Goal: Task Accomplishment & Management: Manage account settings

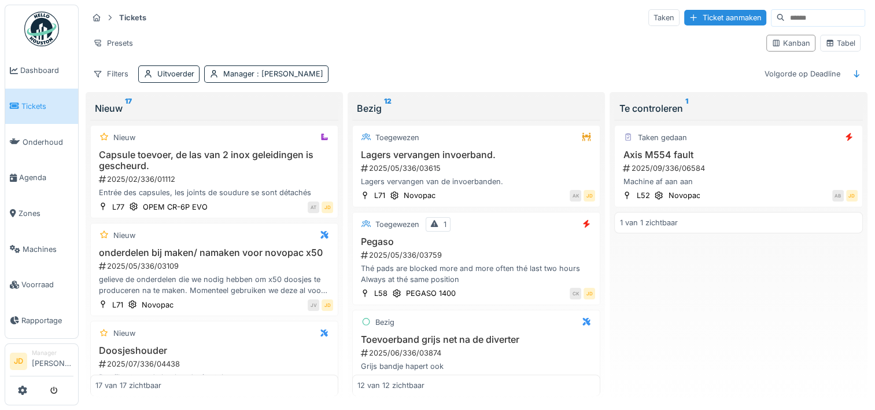
scroll to position [1400, 0]
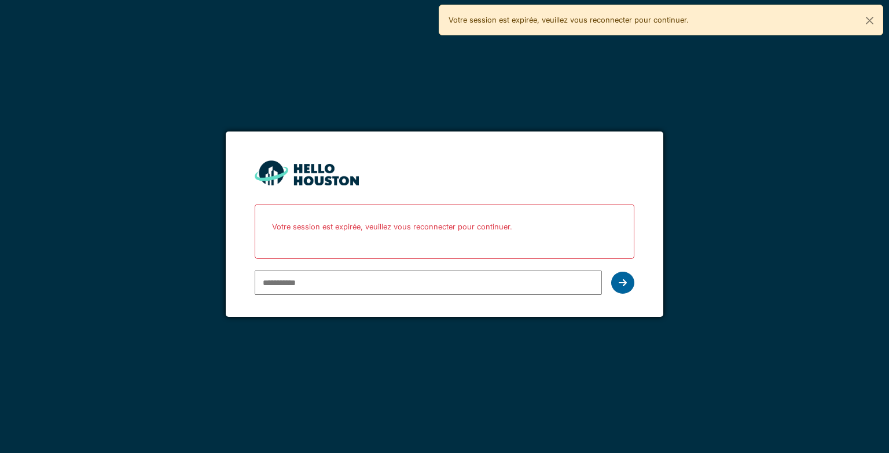
type input "**********"
click at [616, 279] on div at bounding box center [622, 282] width 23 height 22
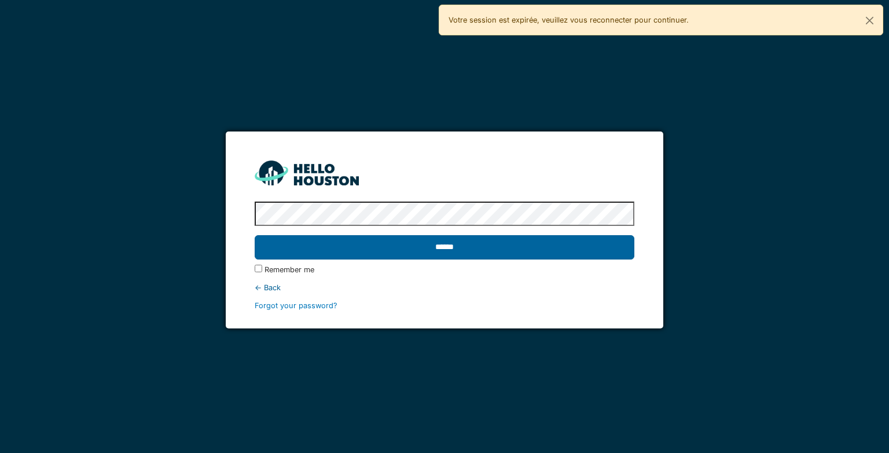
click at [556, 248] on input "******" at bounding box center [444, 247] width 379 height 24
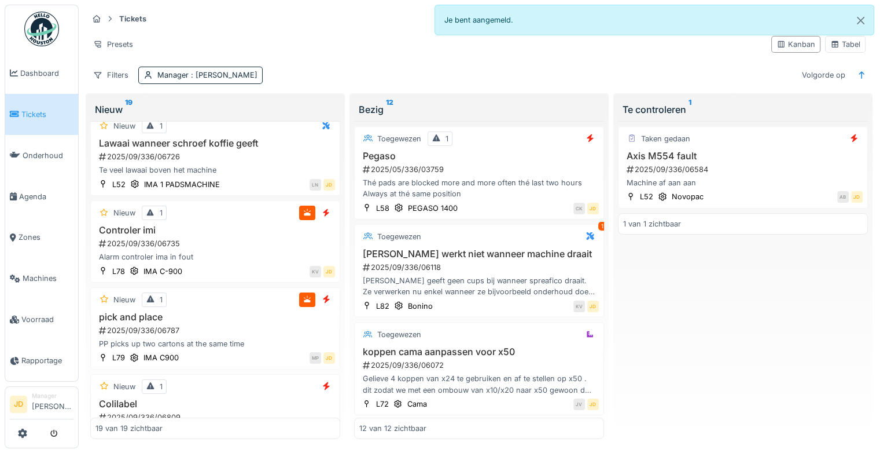
scroll to position [307, 0]
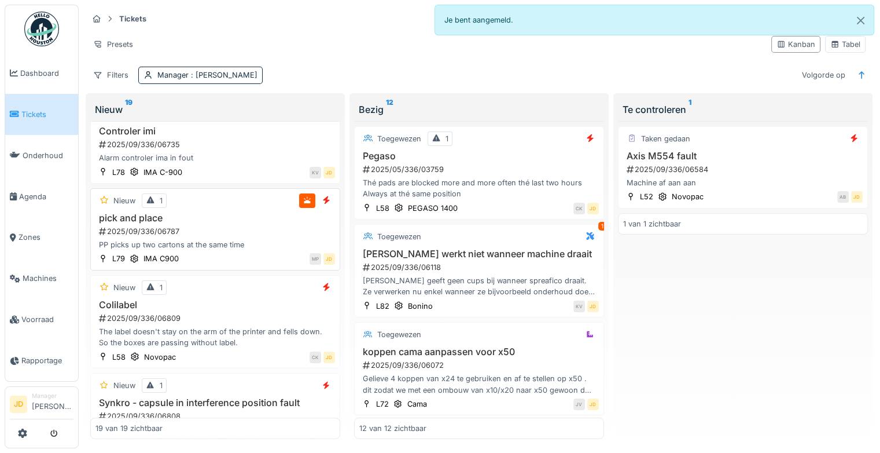
click at [248, 223] on h3 "pick and place" at bounding box center [215, 217] width 240 height 11
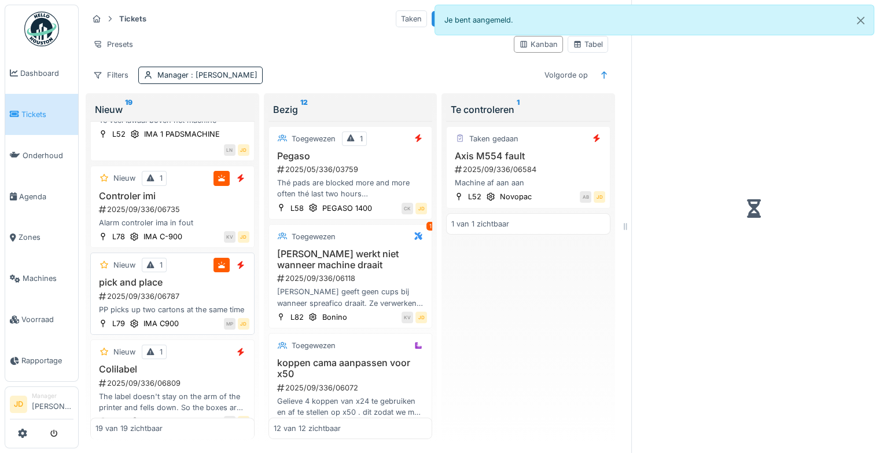
scroll to position [387, 0]
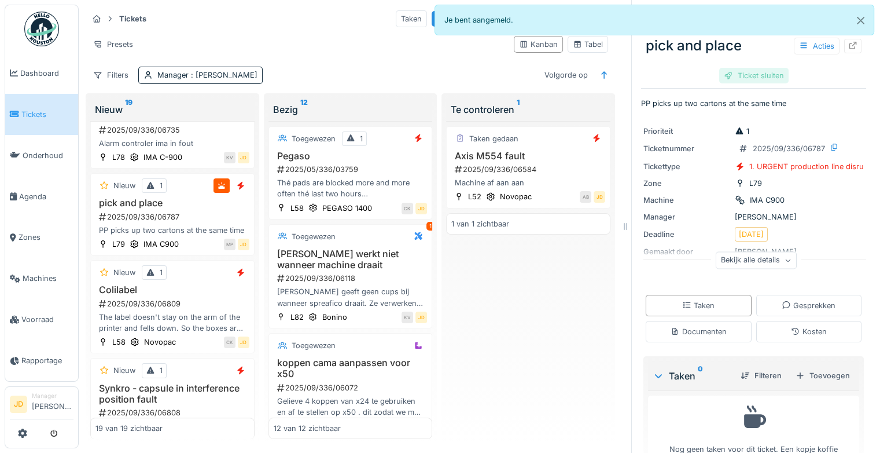
click at [754, 78] on div "Ticket sluiten" at bounding box center [753, 76] width 69 height 16
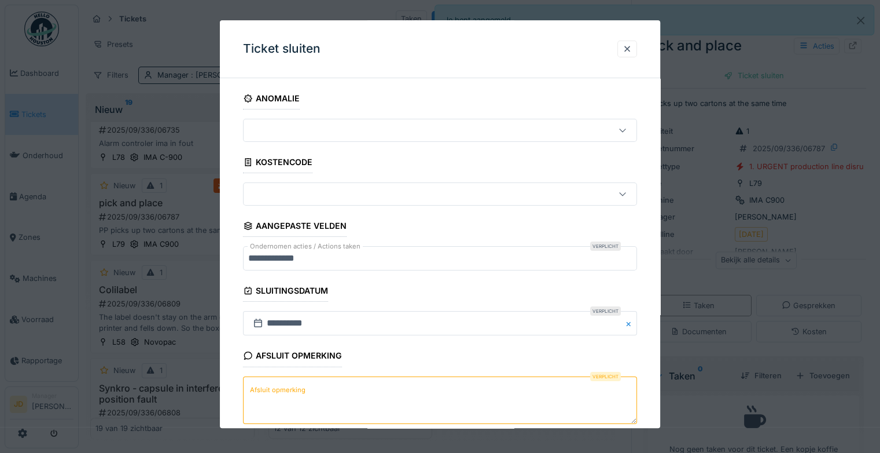
click at [304, 396] on textarea "Afsluit opmerking" at bounding box center [440, 399] width 394 height 47
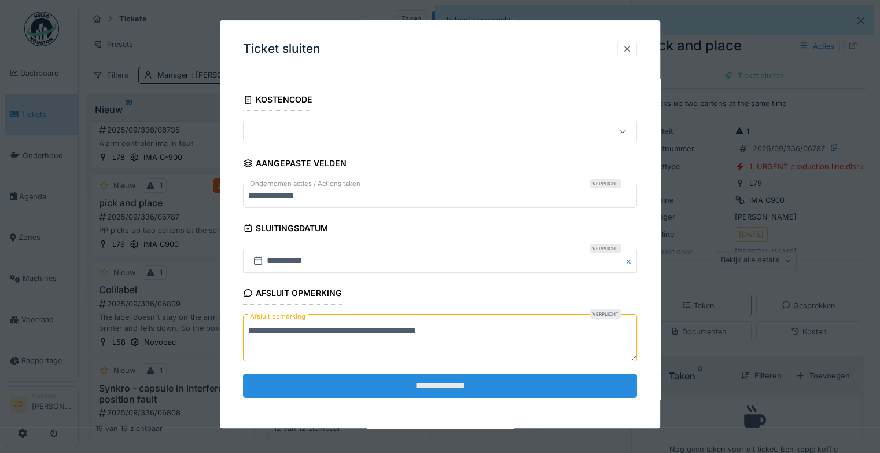
type textarea "**********"
click at [341, 385] on input "**********" at bounding box center [440, 385] width 394 height 24
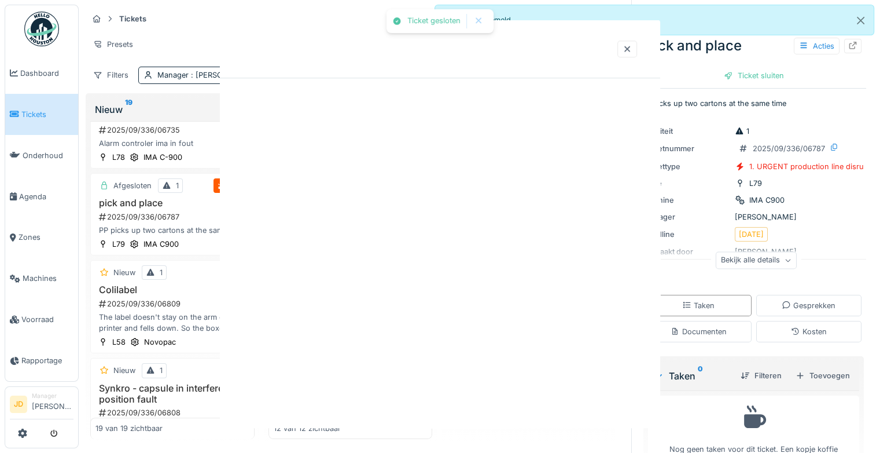
scroll to position [0, 0]
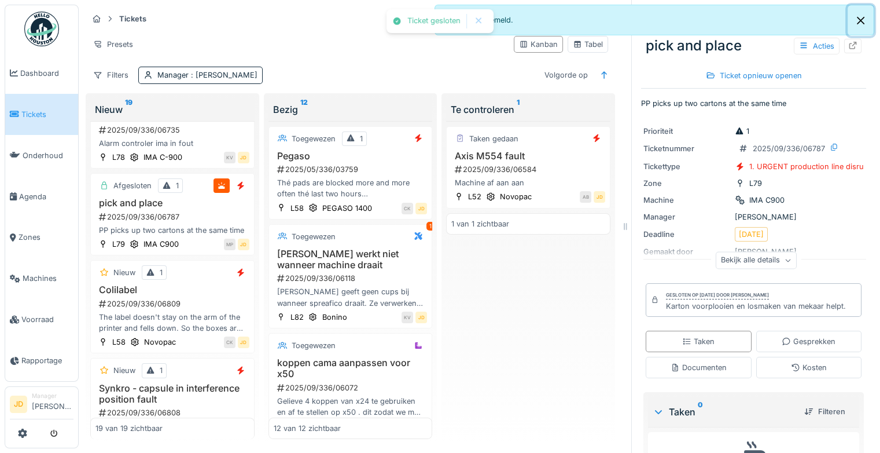
click at [860, 14] on button "Close" at bounding box center [861, 20] width 26 height 31
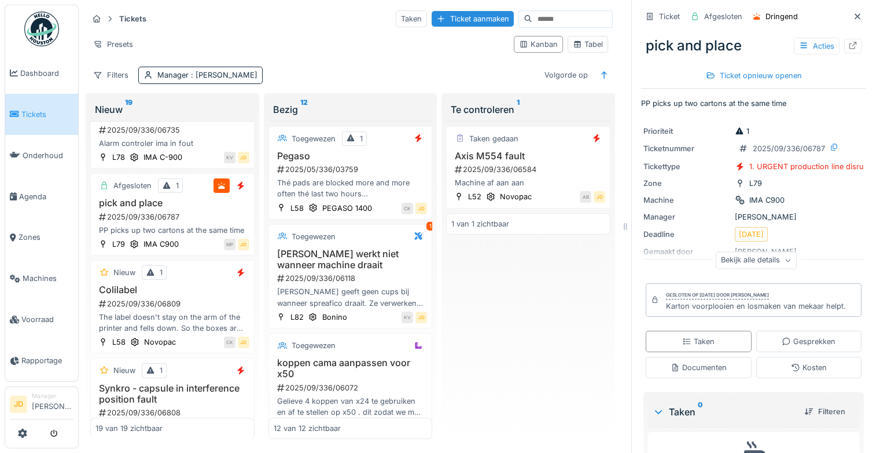
click at [853, 16] on icon at bounding box center [857, 17] width 9 height 8
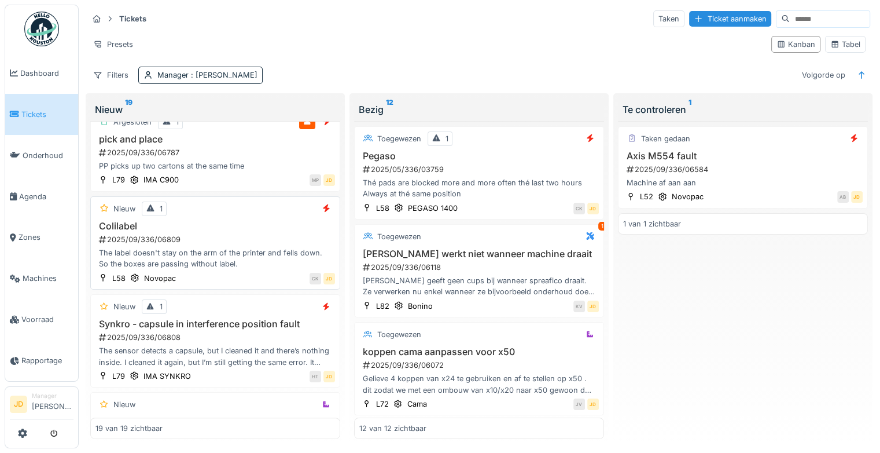
scroll to position [387, 0]
click at [247, 224] on div "Nieuw 1 Colilabel 2025/09/336/06809 The label doesn't stay on the arm of the pr…" at bounding box center [215, 242] width 250 height 93
click at [120, 230] on h3 "Colilabel" at bounding box center [215, 225] width 240 height 11
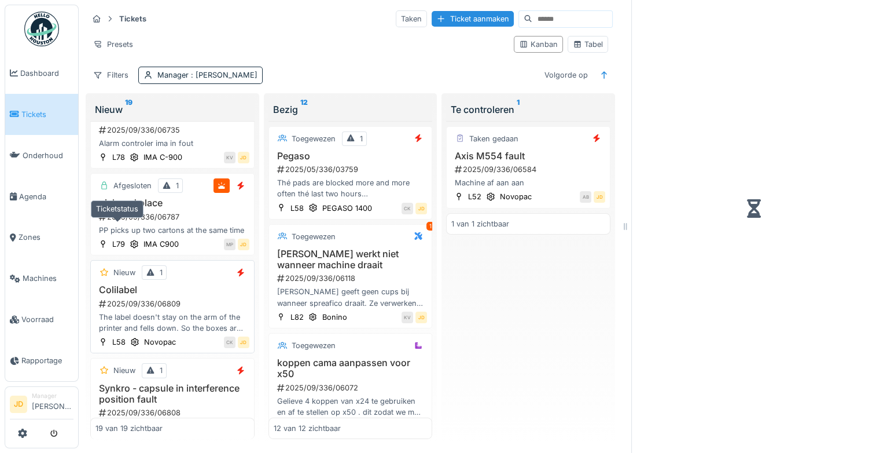
scroll to position [466, 0]
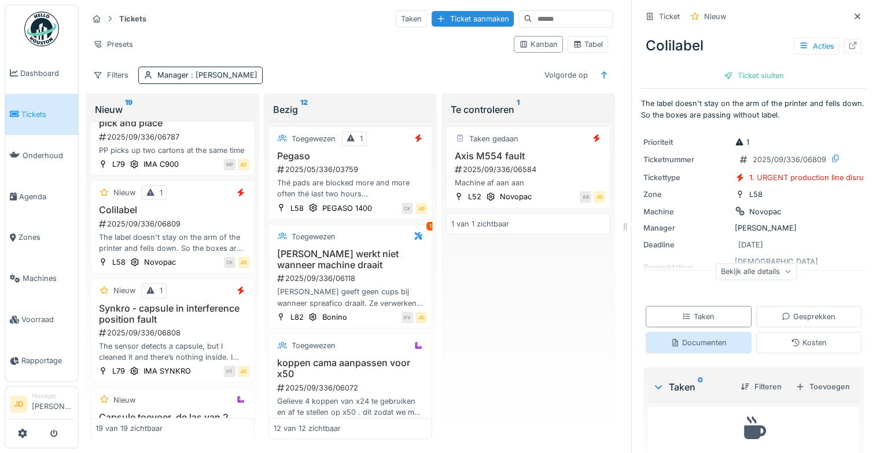
click at [693, 341] on div "Documenten" at bounding box center [699, 342] width 56 height 11
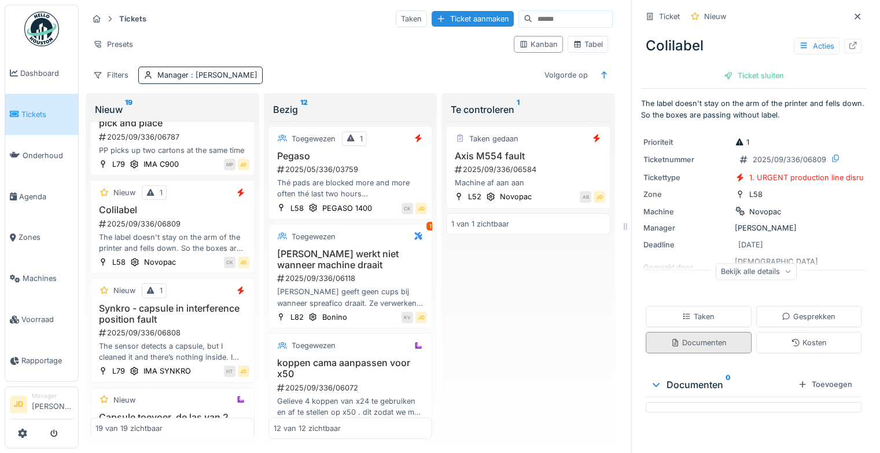
scroll to position [9, 0]
click at [694, 311] on div "Taken" at bounding box center [698, 316] width 32 height 11
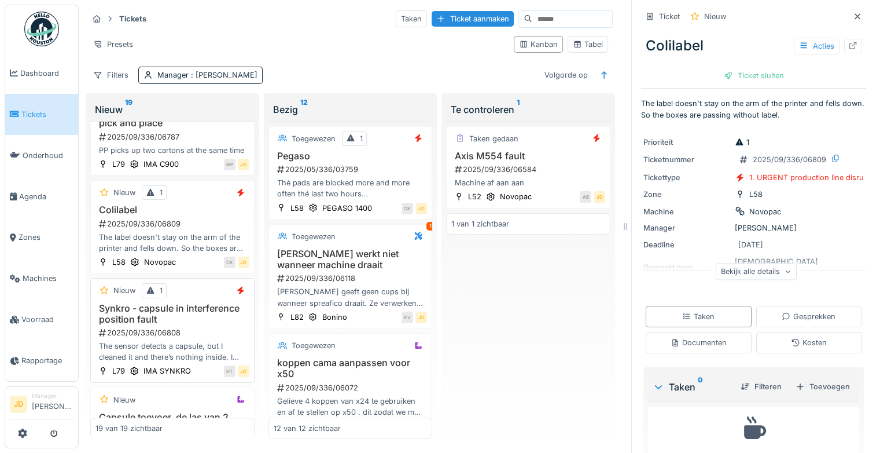
click at [164, 325] on h3 "Synkro - capsule in interference position fault" at bounding box center [172, 314] width 154 height 22
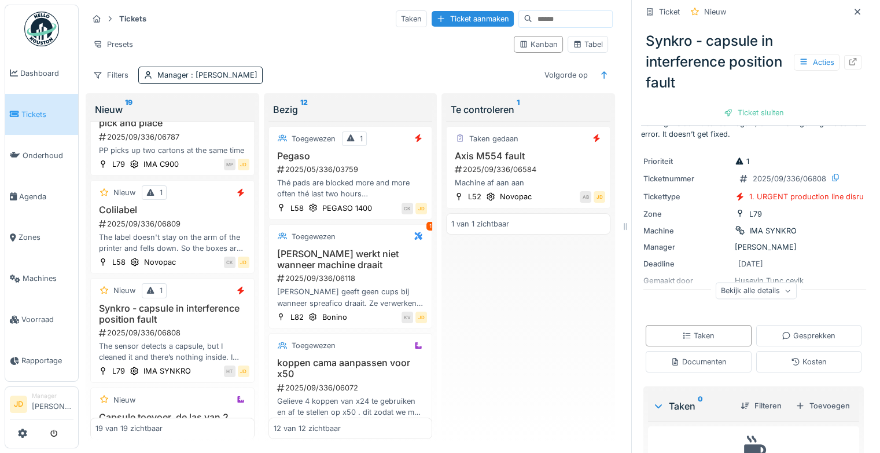
scroll to position [42, 0]
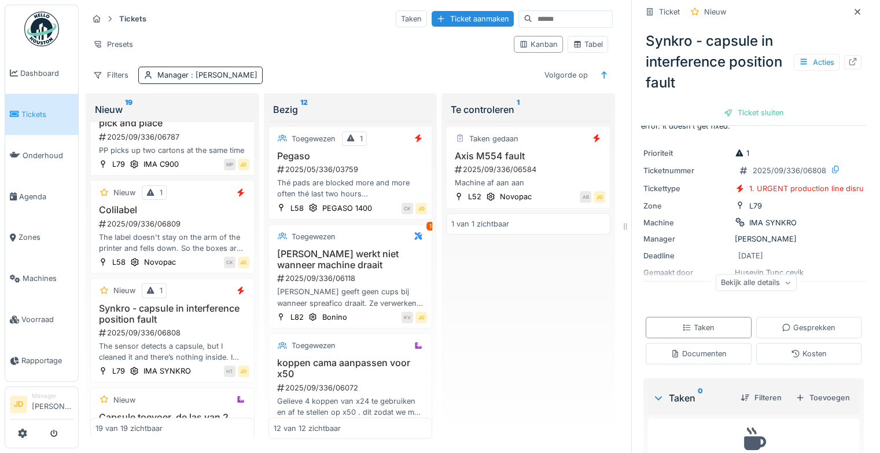
click at [717, 275] on div "Bekijk alle details" at bounding box center [756, 282] width 81 height 17
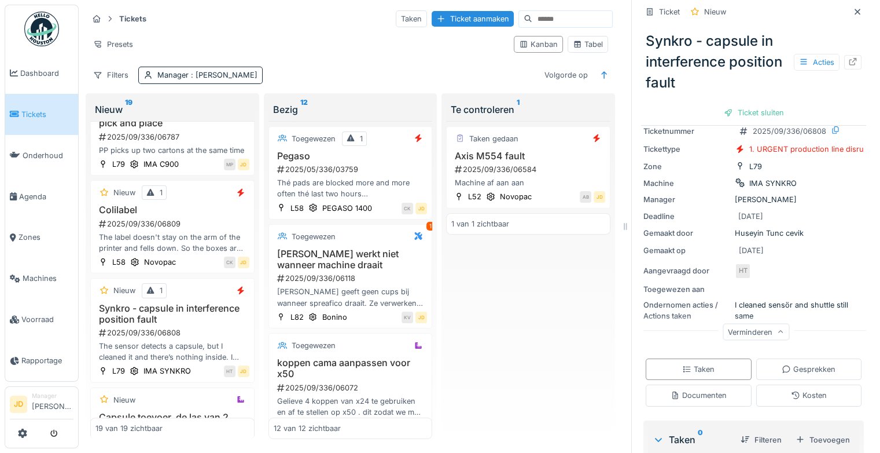
scroll to position [84, 0]
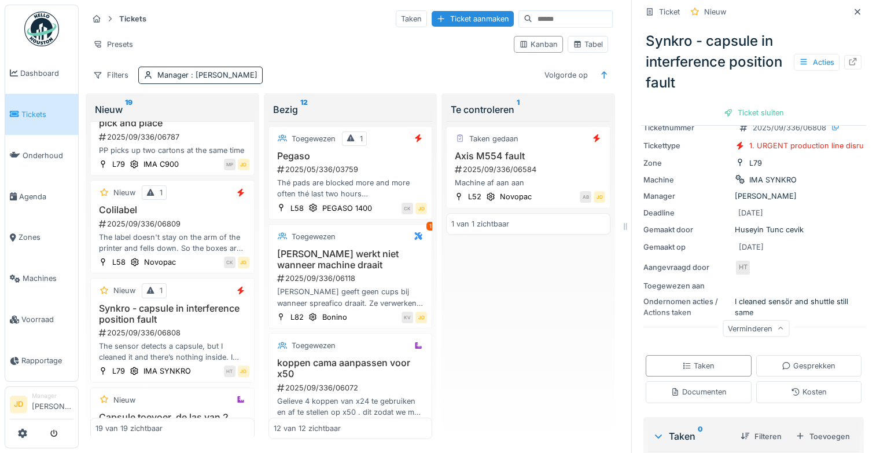
click at [744, 319] on div "Verminderen" at bounding box center [756, 327] width 67 height 17
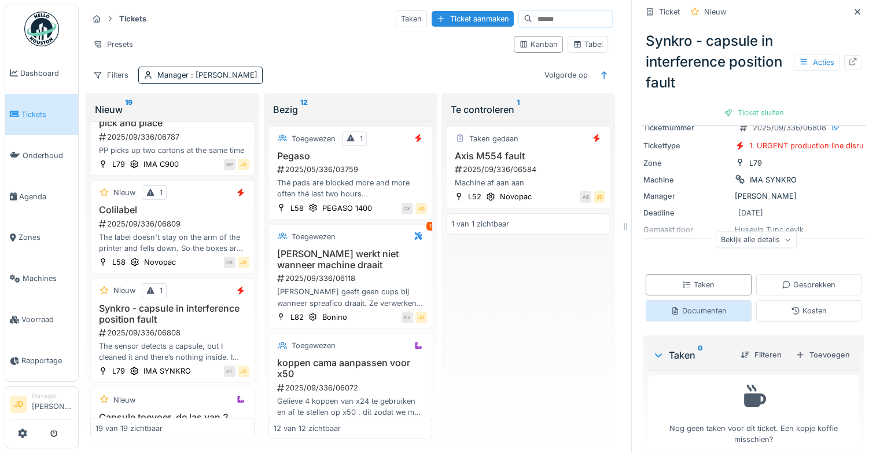
click at [694, 305] on div "Documenten" at bounding box center [699, 310] width 56 height 11
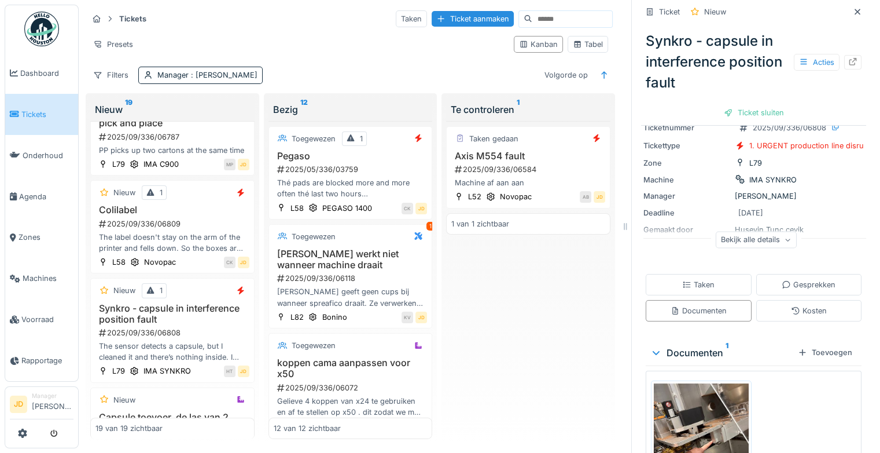
click at [686, 401] on img at bounding box center [701, 446] width 95 height 126
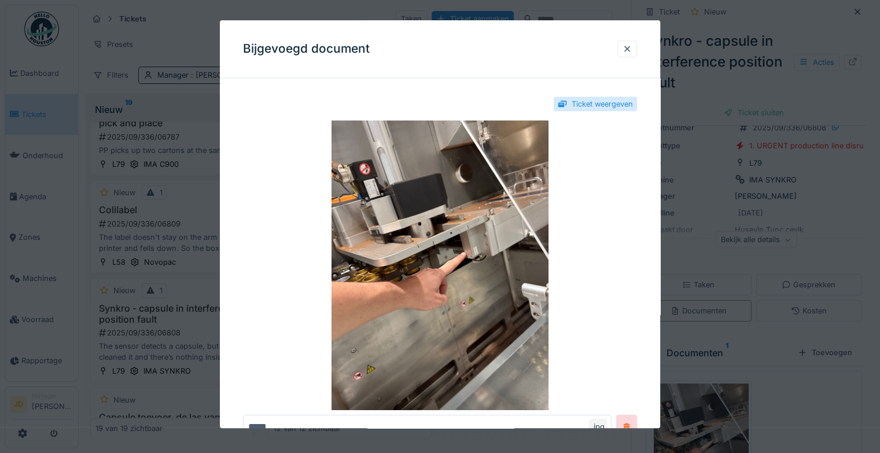
click at [761, 345] on div at bounding box center [440, 226] width 880 height 453
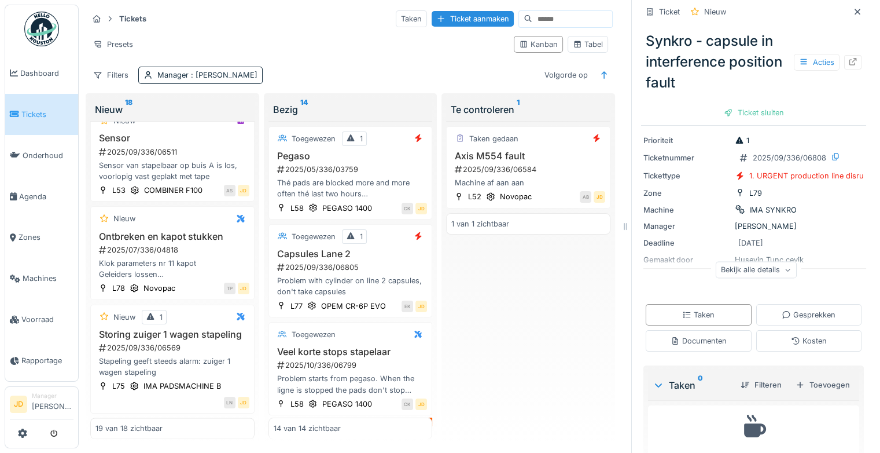
scroll to position [53, 0]
click at [676, 336] on div "Documenten" at bounding box center [699, 341] width 56 height 11
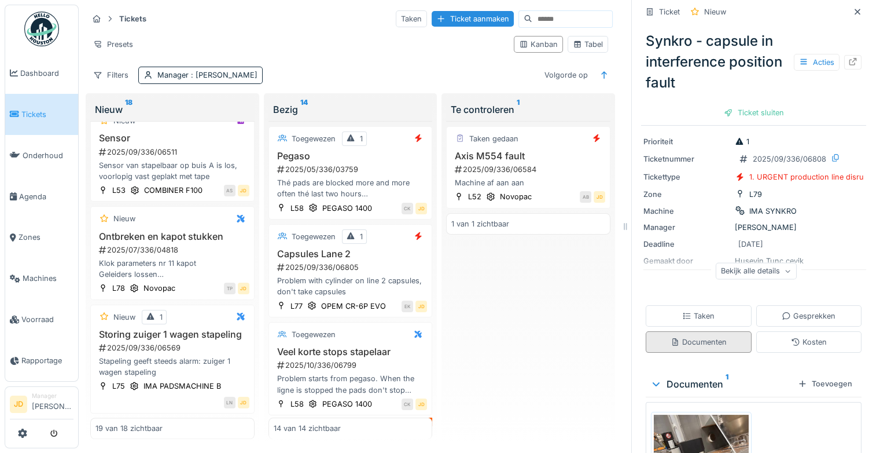
scroll to position [73, 0]
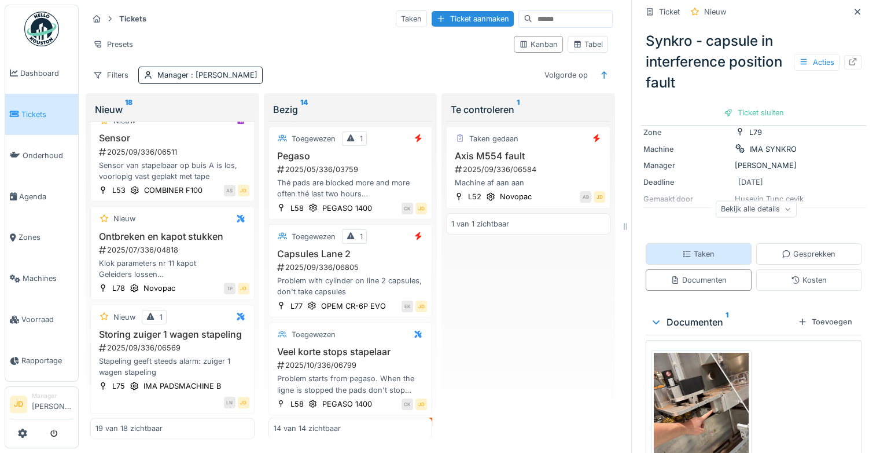
click at [686, 248] on div "Taken" at bounding box center [698, 253] width 32 height 11
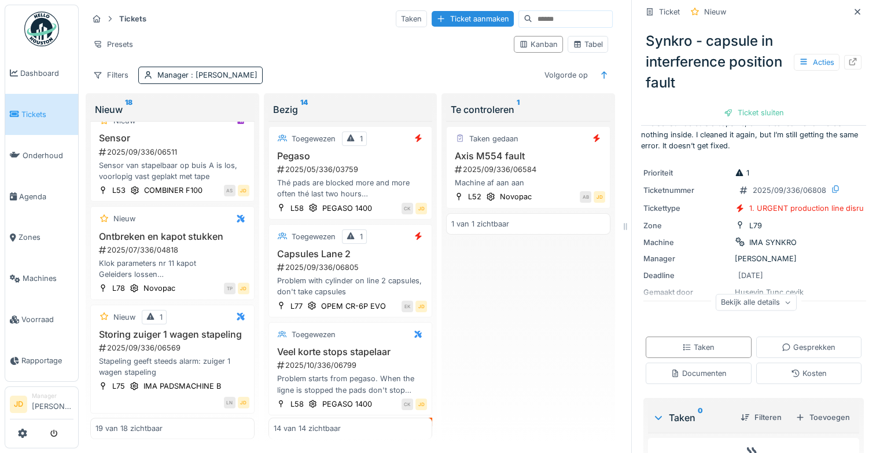
scroll to position [0, 0]
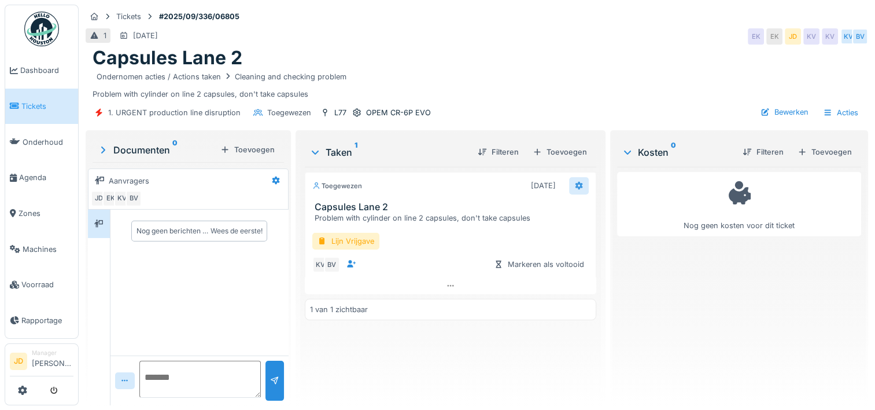
click at [576, 185] on icon at bounding box center [580, 186] width 8 height 8
click at [473, 356] on div "Toegewezen 30-9-2025 Capsules Lane 2 Problem with cylinder on line 2 capsules, …" at bounding box center [451, 281] width 292 height 229
click at [575, 187] on icon at bounding box center [579, 186] width 9 height 8
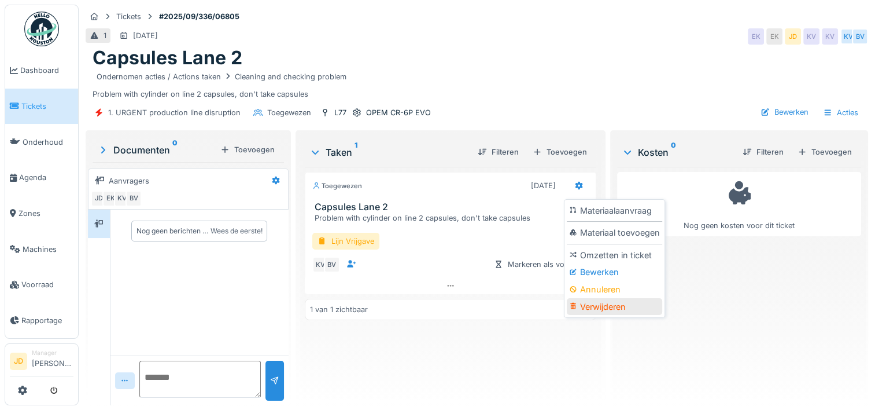
click at [605, 306] on div "Verwijderen" at bounding box center [614, 306] width 95 height 17
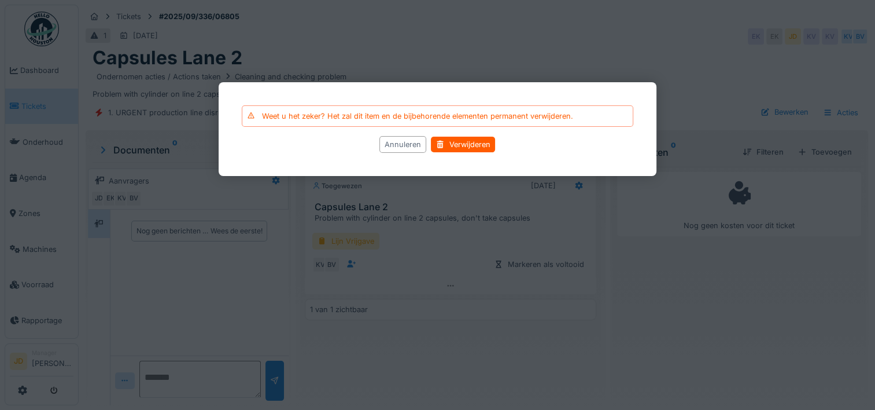
click at [396, 144] on div "Annuleren" at bounding box center [403, 144] width 47 height 17
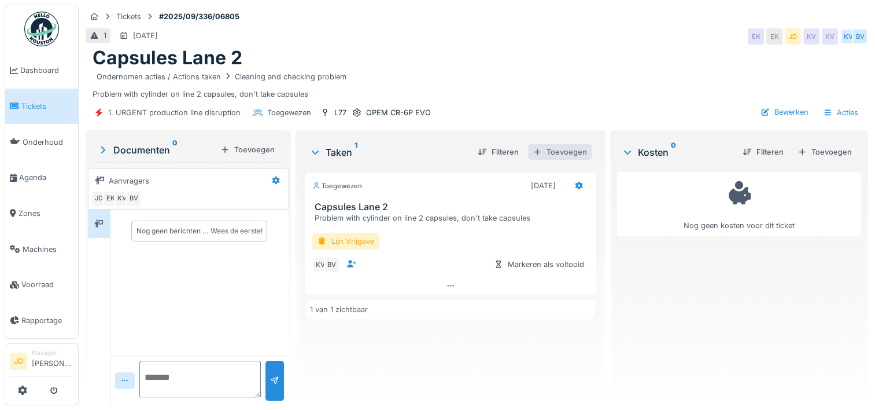
click at [557, 154] on div "Toevoegen" at bounding box center [560, 152] width 64 height 16
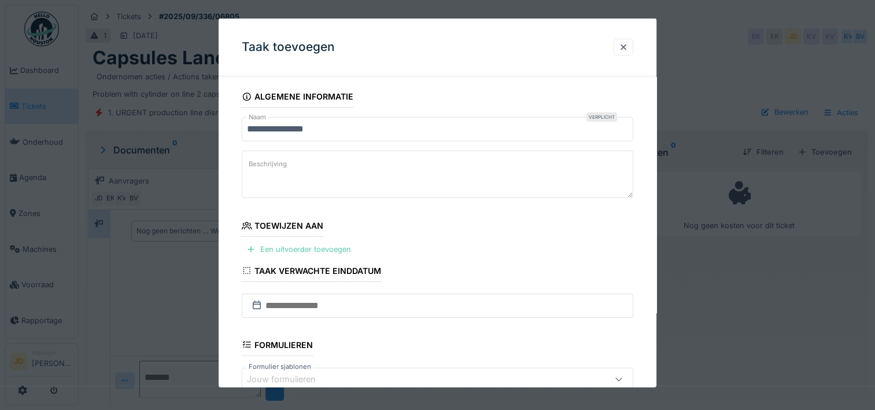
click at [289, 249] on div "Een uitvoerder toevoegen" at bounding box center [299, 249] width 114 height 16
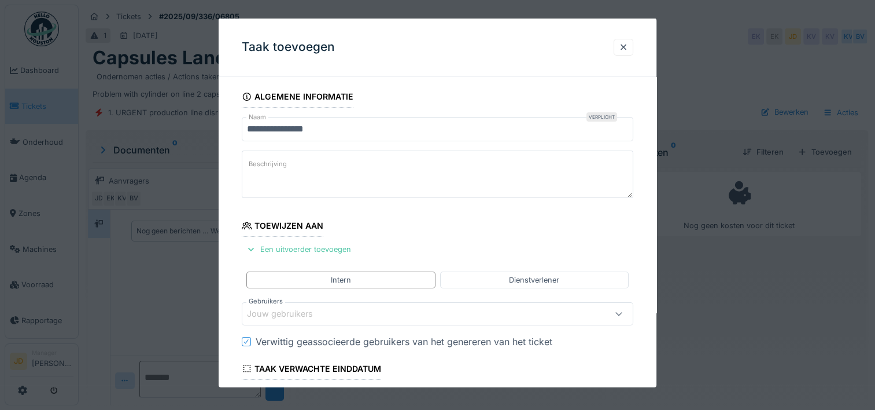
click at [301, 310] on div "Jouw gebruikers" at bounding box center [288, 313] width 82 height 13
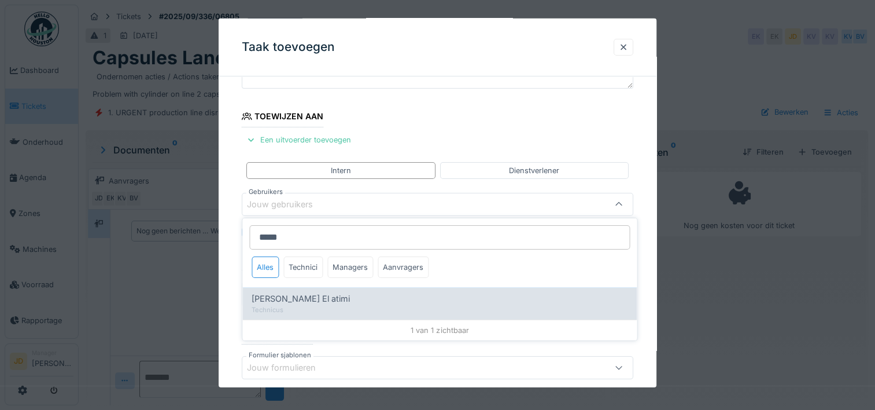
type input "*****"
click at [323, 295] on div "Karim El atimi" at bounding box center [440, 298] width 376 height 13
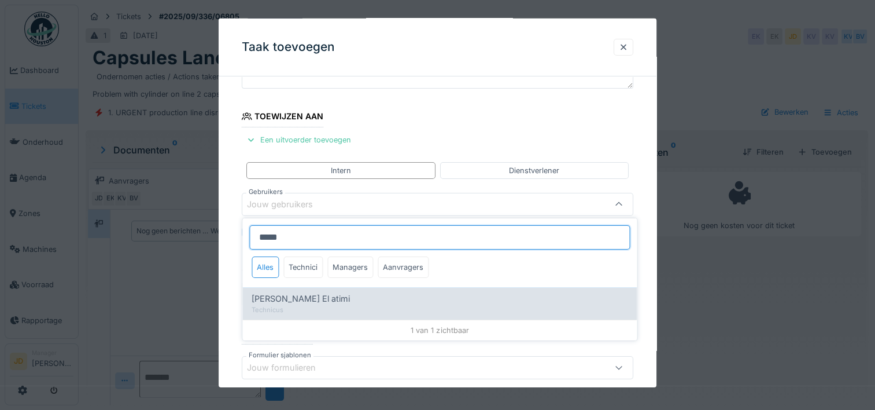
type input "****"
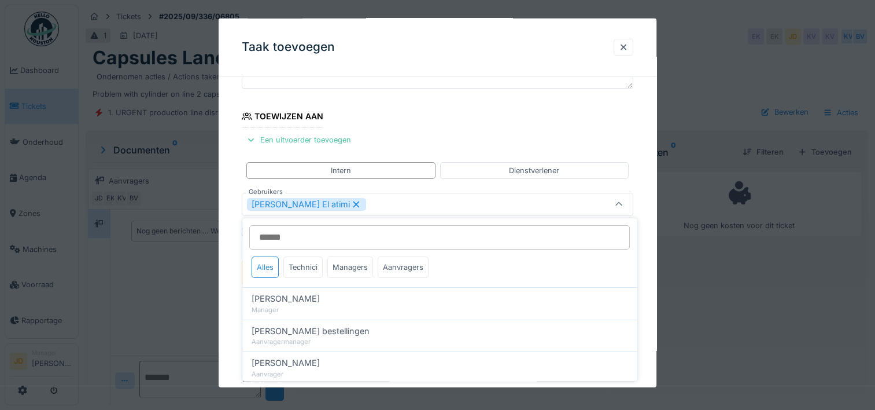
click at [615, 208] on div at bounding box center [619, 204] width 28 height 22
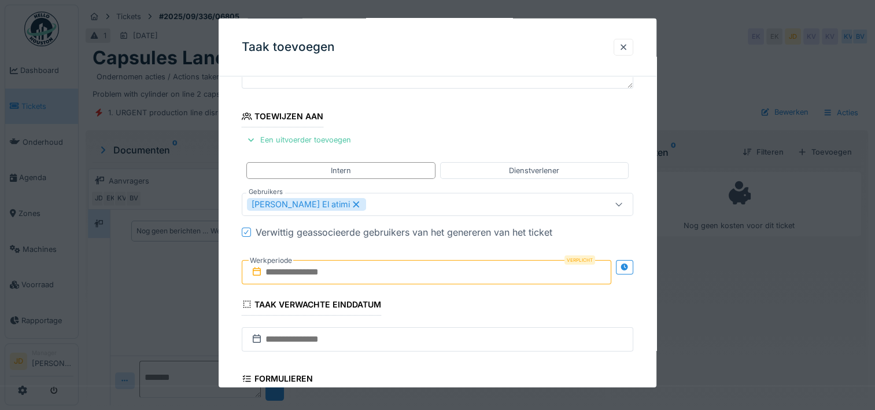
click at [344, 276] on input "text" at bounding box center [427, 272] width 370 height 24
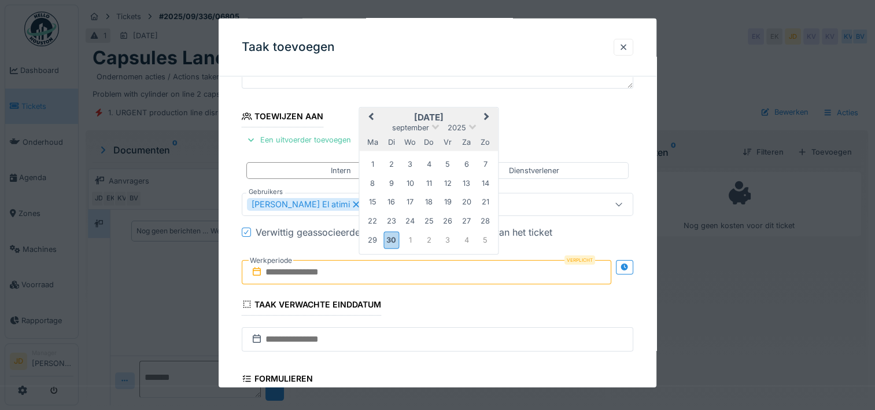
click at [455, 114] on h2 "september 2025" at bounding box center [429, 117] width 139 height 10
click at [393, 242] on div "30" at bounding box center [392, 239] width 16 height 17
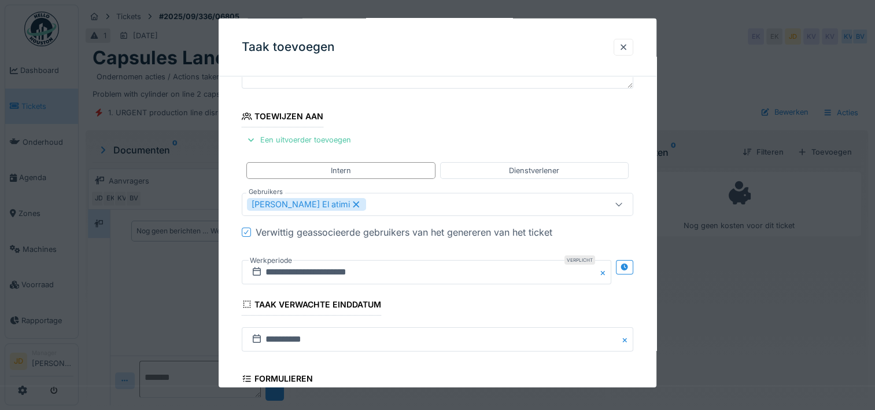
scroll to position [289, 0]
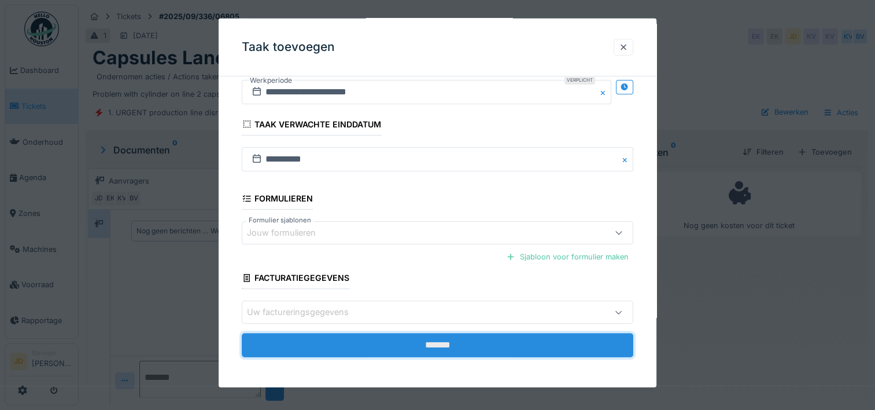
click at [408, 347] on input "*******" at bounding box center [438, 345] width 392 height 24
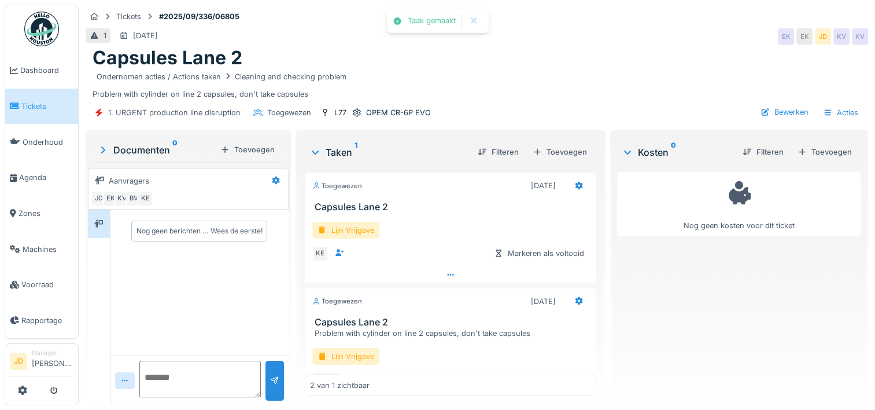
scroll to position [38, 0]
